Goal: Transaction & Acquisition: Purchase product/service

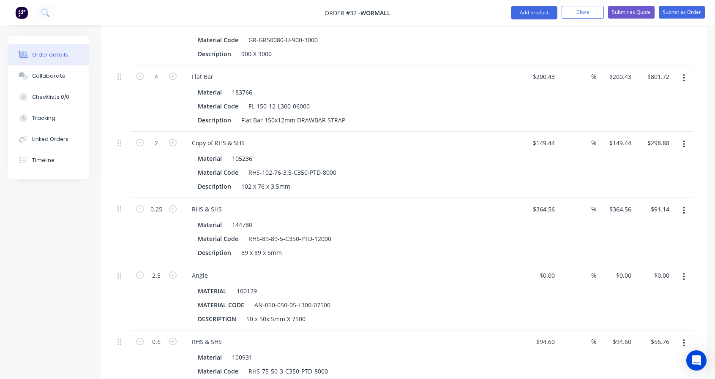
scroll to position [352, 0]
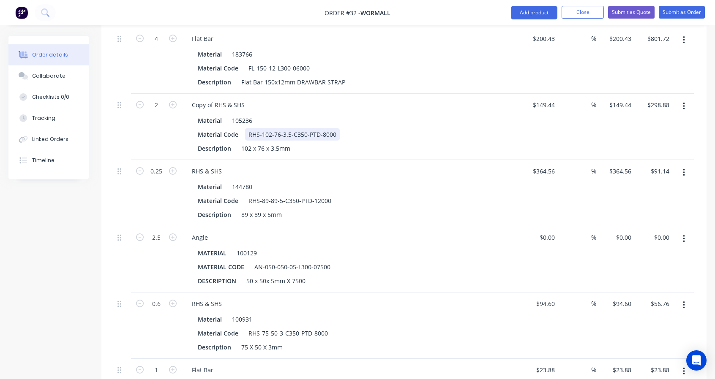
click at [298, 133] on div "RHS-102-76-3.5-C350-PTD-8000" at bounding box center [292, 134] width 95 height 12
click at [296, 131] on div "RHS-102-76-3.5-C350-PTD-8000" at bounding box center [292, 134] width 95 height 12
click at [289, 132] on div "RHS-102-76-3.5-C350-PTD-8000" at bounding box center [292, 134] width 95 height 12
click at [683, 103] on icon "button" at bounding box center [684, 106] width 2 height 9
click at [625, 177] on div "Delete" at bounding box center [653, 179] width 65 height 12
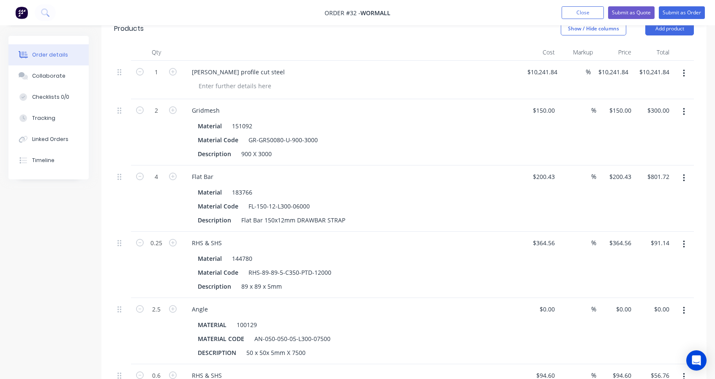
scroll to position [70, 0]
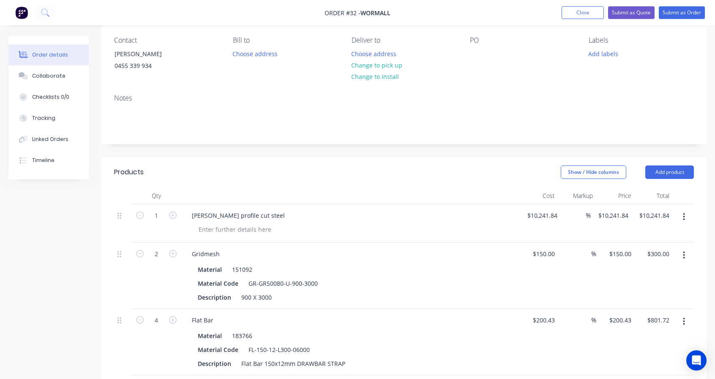
click at [670, 166] on div "Show / Hide columns Add product" at bounding box center [465, 173] width 456 height 14
click at [673, 168] on button "Add product" at bounding box center [669, 173] width 49 height 14
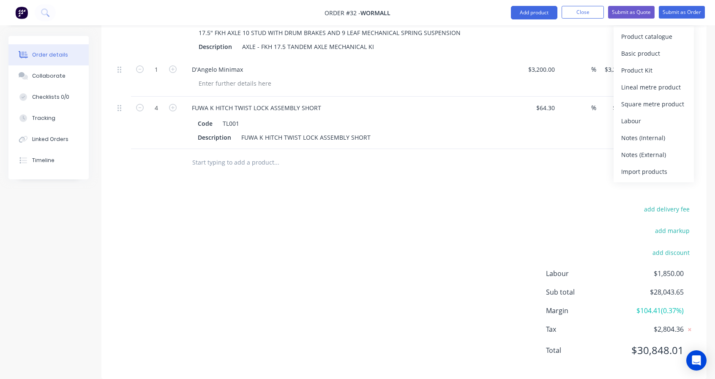
scroll to position [2108, 0]
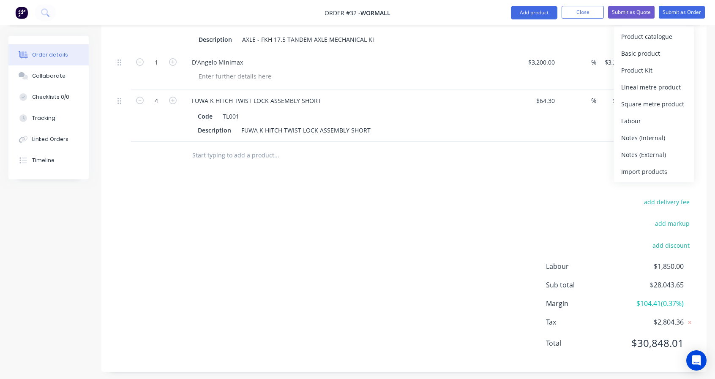
click at [223, 149] on input "text" at bounding box center [276, 155] width 169 height 17
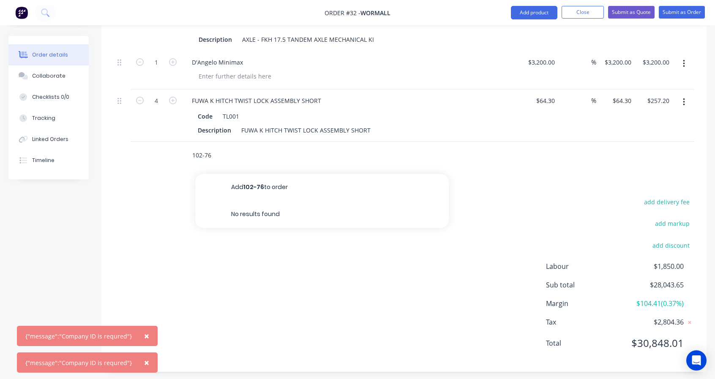
drag, startPoint x: 218, startPoint y: 152, endPoint x: 177, endPoint y: 152, distance: 41.4
click at [177, 152] on div "102-76 Add 102-76 to order No results found" at bounding box center [404, 155] width 580 height 27
type input "rhs"
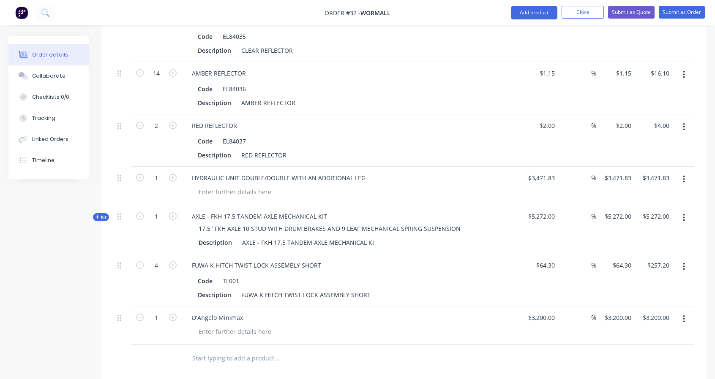
scroll to position [2042, 0]
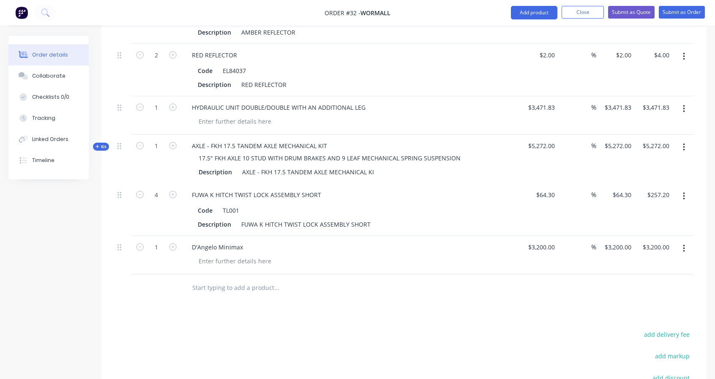
click at [232, 284] on input "text" at bounding box center [276, 288] width 169 height 17
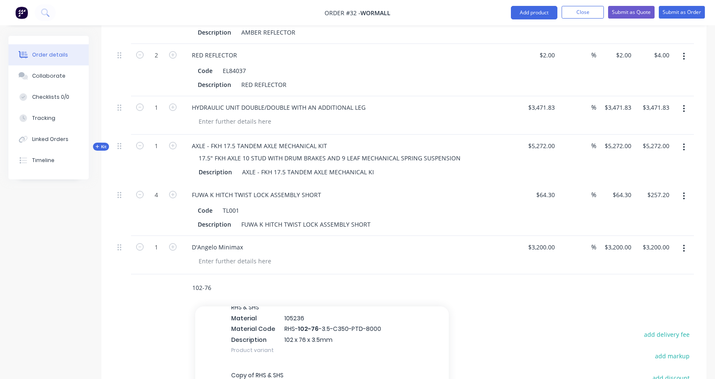
scroll to position [141, 0]
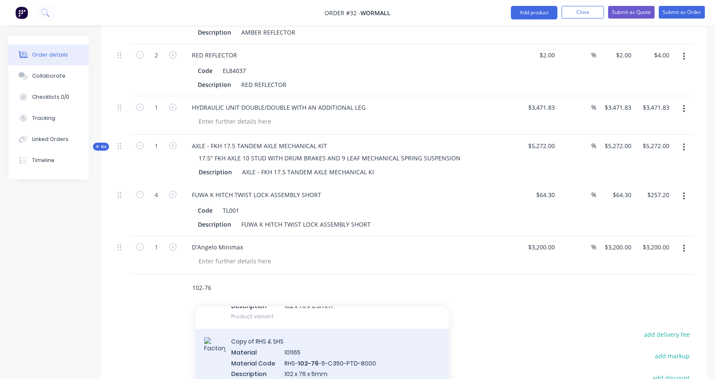
type input "102-76"
click at [373, 346] on div "Copy of RHS & SHS Material 101165 Material Code RHS- 102-76 -5-C350-PTD-8000 De…" at bounding box center [321, 363] width 253 height 68
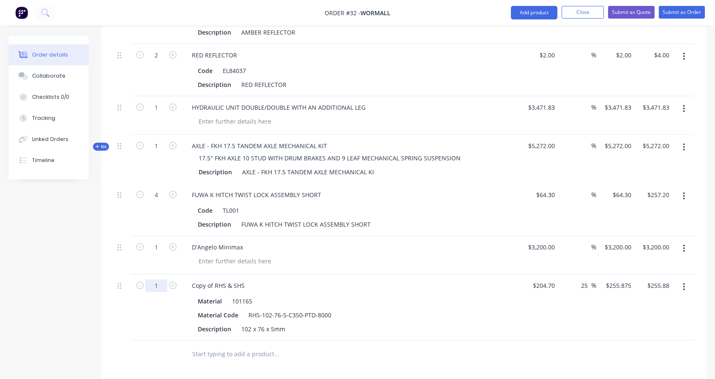
type input "1.5"
type input "$383.81"
click at [160, 303] on div "1.5" at bounding box center [156, 308] width 51 height 66
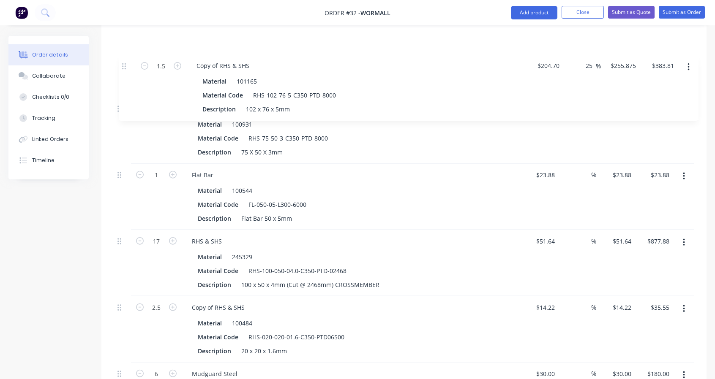
scroll to position [613, 0]
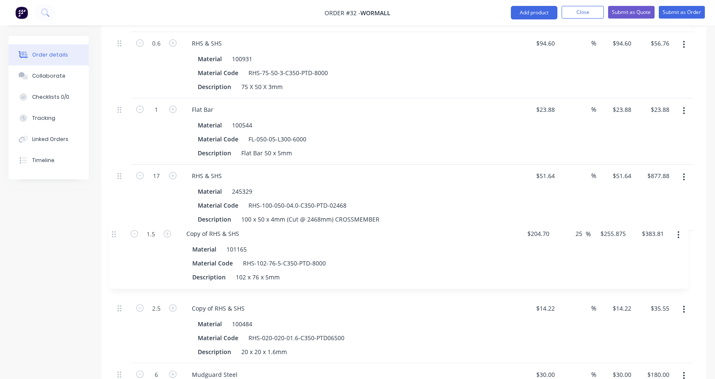
drag, startPoint x: 120, startPoint y: 281, endPoint x: 114, endPoint y: 233, distance: 48.4
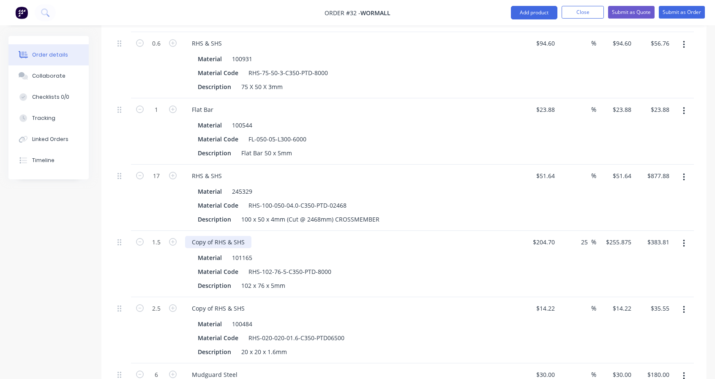
click at [220, 240] on div "Copy of RHS & SHS" at bounding box center [218, 242] width 66 height 12
drag, startPoint x: 215, startPoint y: 241, endPoint x: 187, endPoint y: 235, distance: 29.4
click at [188, 236] on div "Copy of RHS & SHS" at bounding box center [218, 242] width 66 height 12
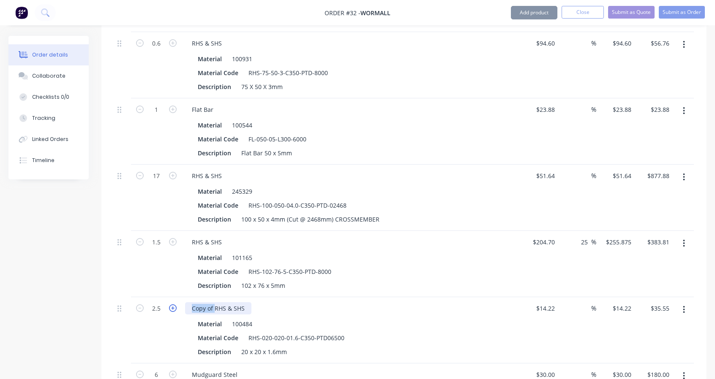
drag, startPoint x: 215, startPoint y: 305, endPoint x: 173, endPoint y: 304, distance: 42.3
click at [173, 304] on div "2.5 Copy of RHS & SHS Material 100484 Material Code RHS-020-020-01.6-C350-PTD06…" at bounding box center [404, 330] width 580 height 66
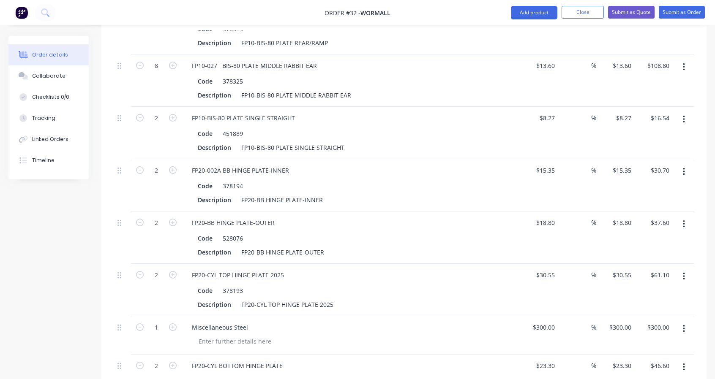
scroll to position [1317, 0]
